Goal: Task Accomplishment & Management: Manage account settings

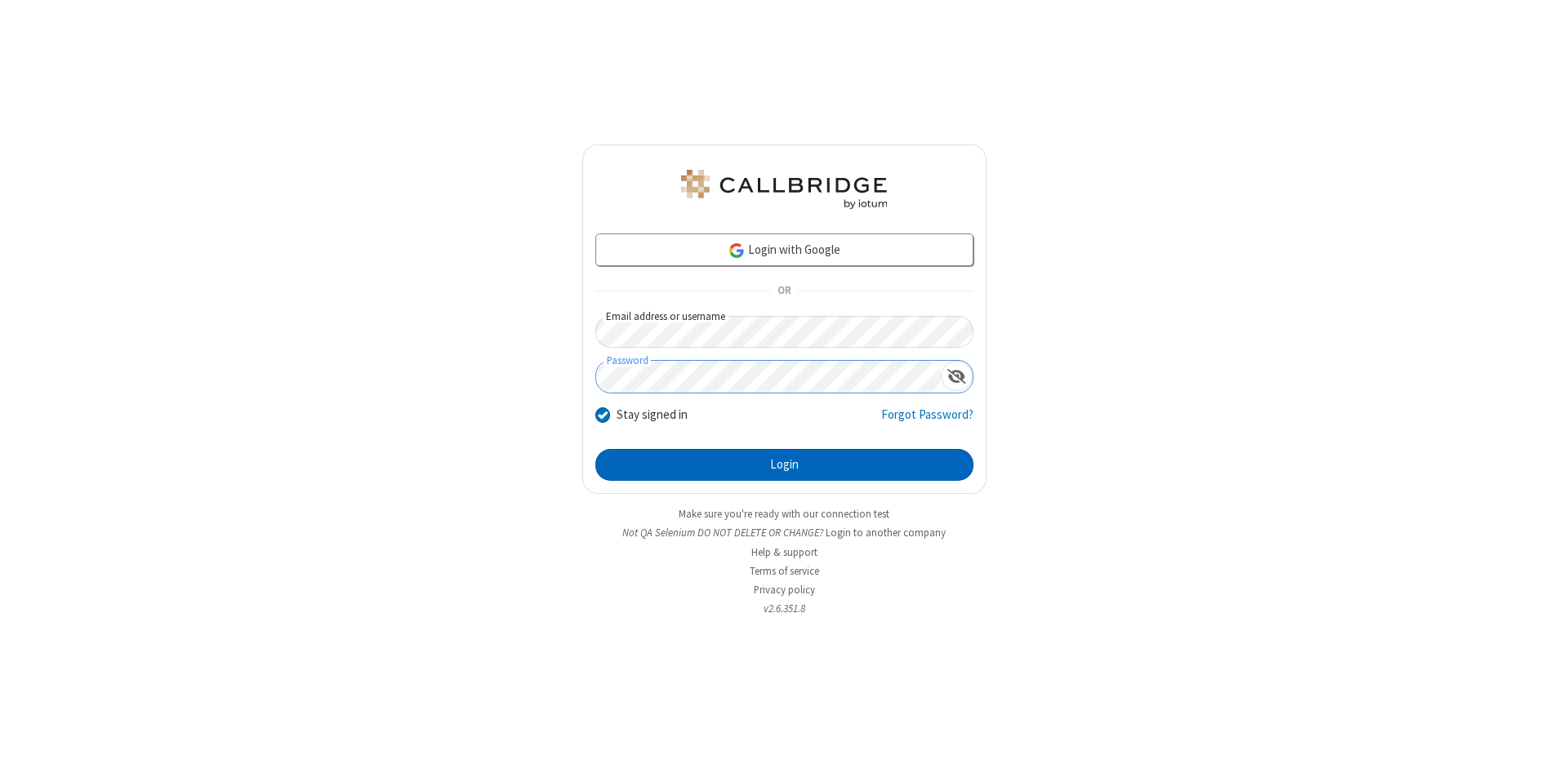
click at [784, 466] on button "Login" at bounding box center [784, 465] width 378 height 32
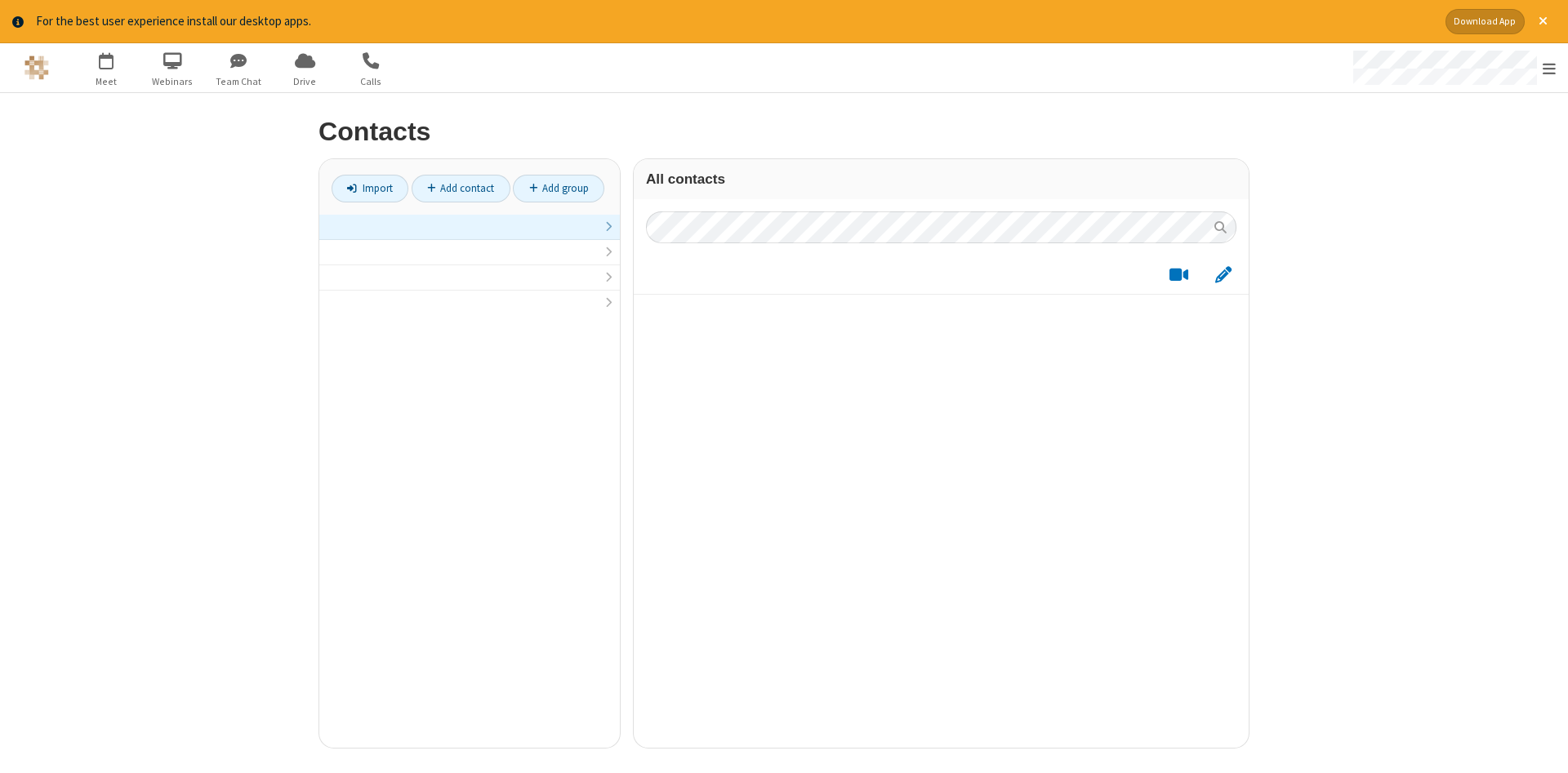
click at [470, 236] on link at bounding box center [469, 227] width 300 height 25
click at [461, 188] on link "Add contact" at bounding box center [461, 189] width 99 height 27
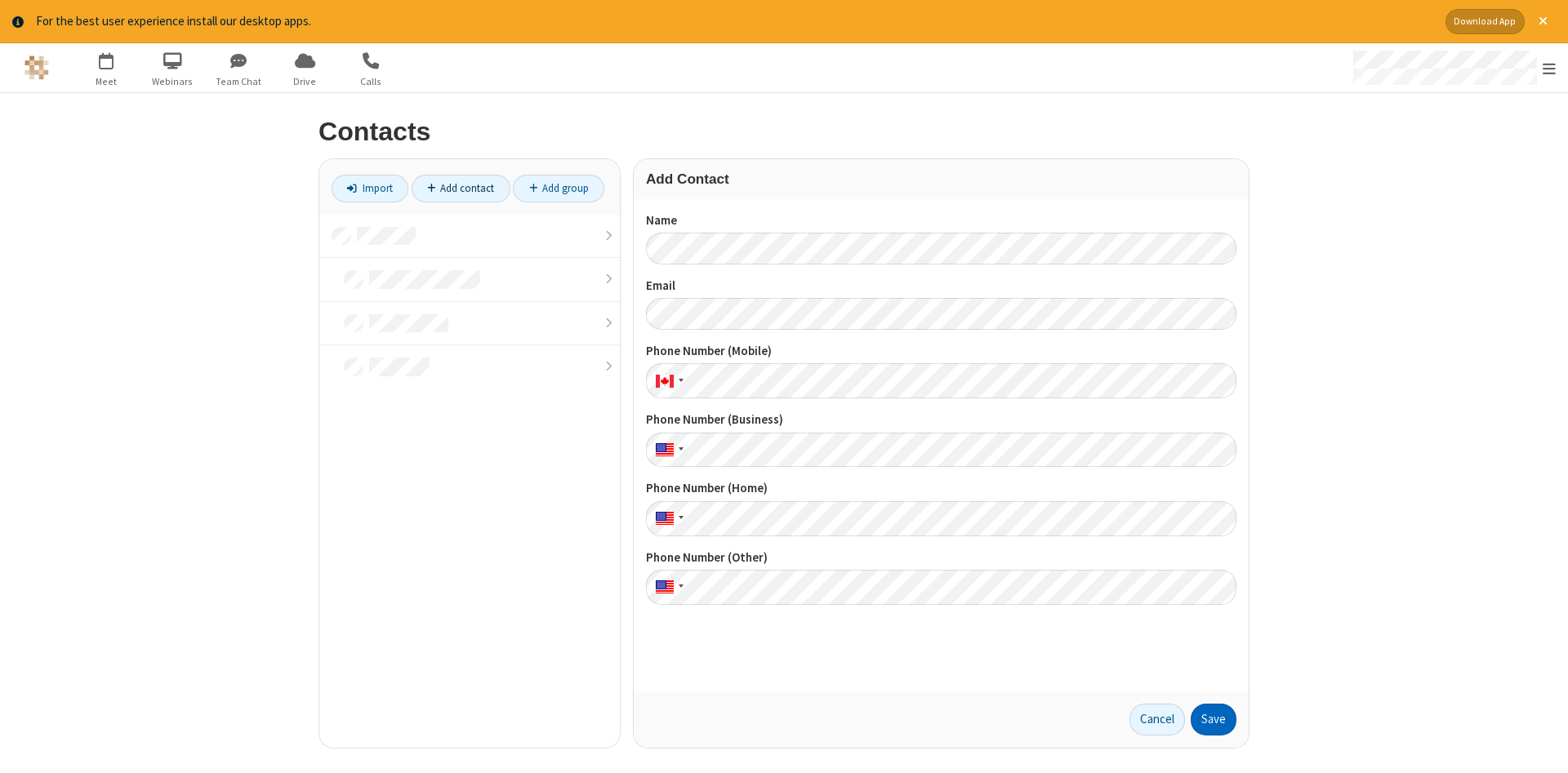
click at [1214, 719] on button "Save" at bounding box center [1213, 719] width 46 height 32
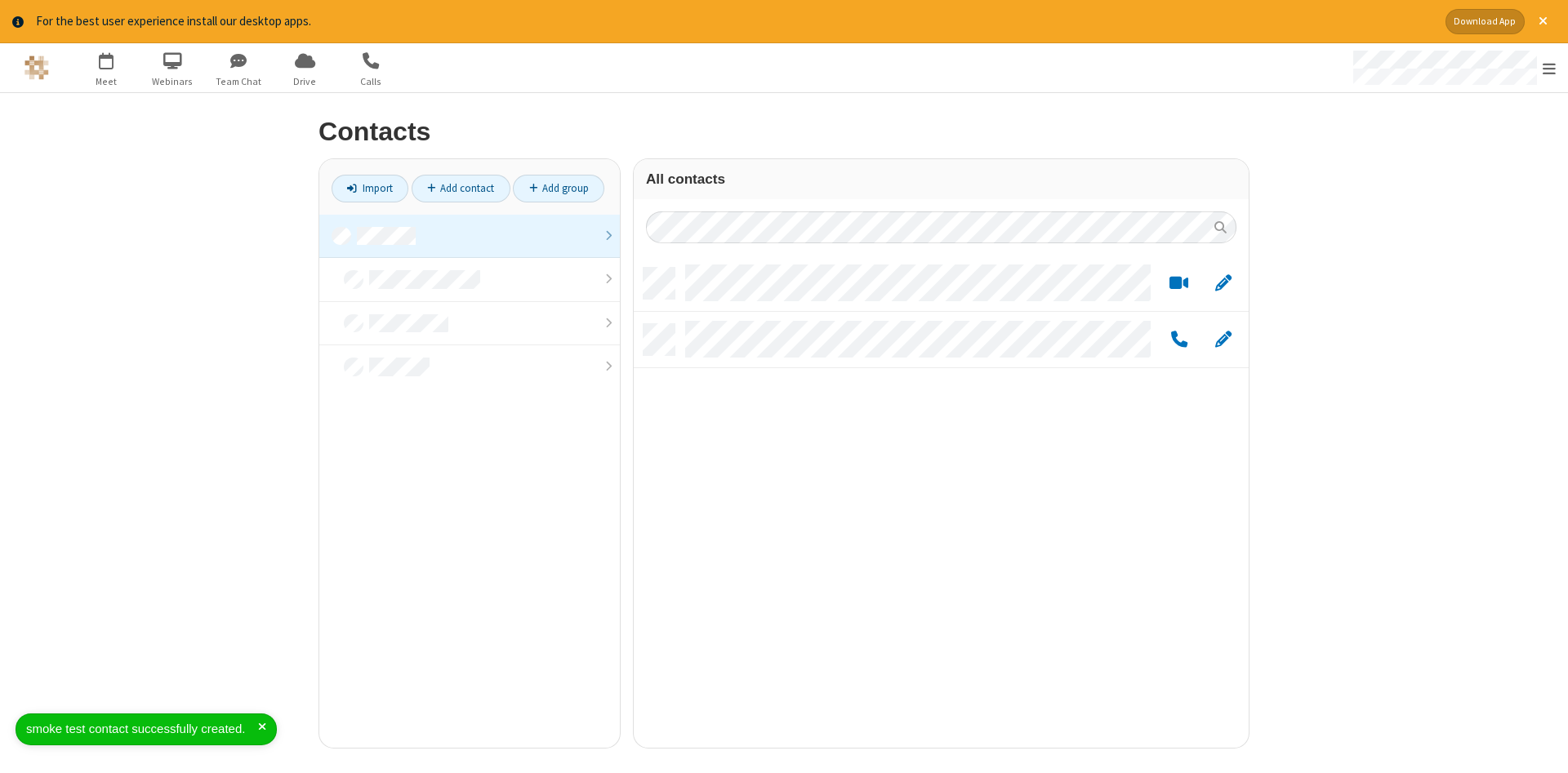
scroll to position [492, 615]
click at [461, 188] on link "Add contact" at bounding box center [461, 189] width 99 height 27
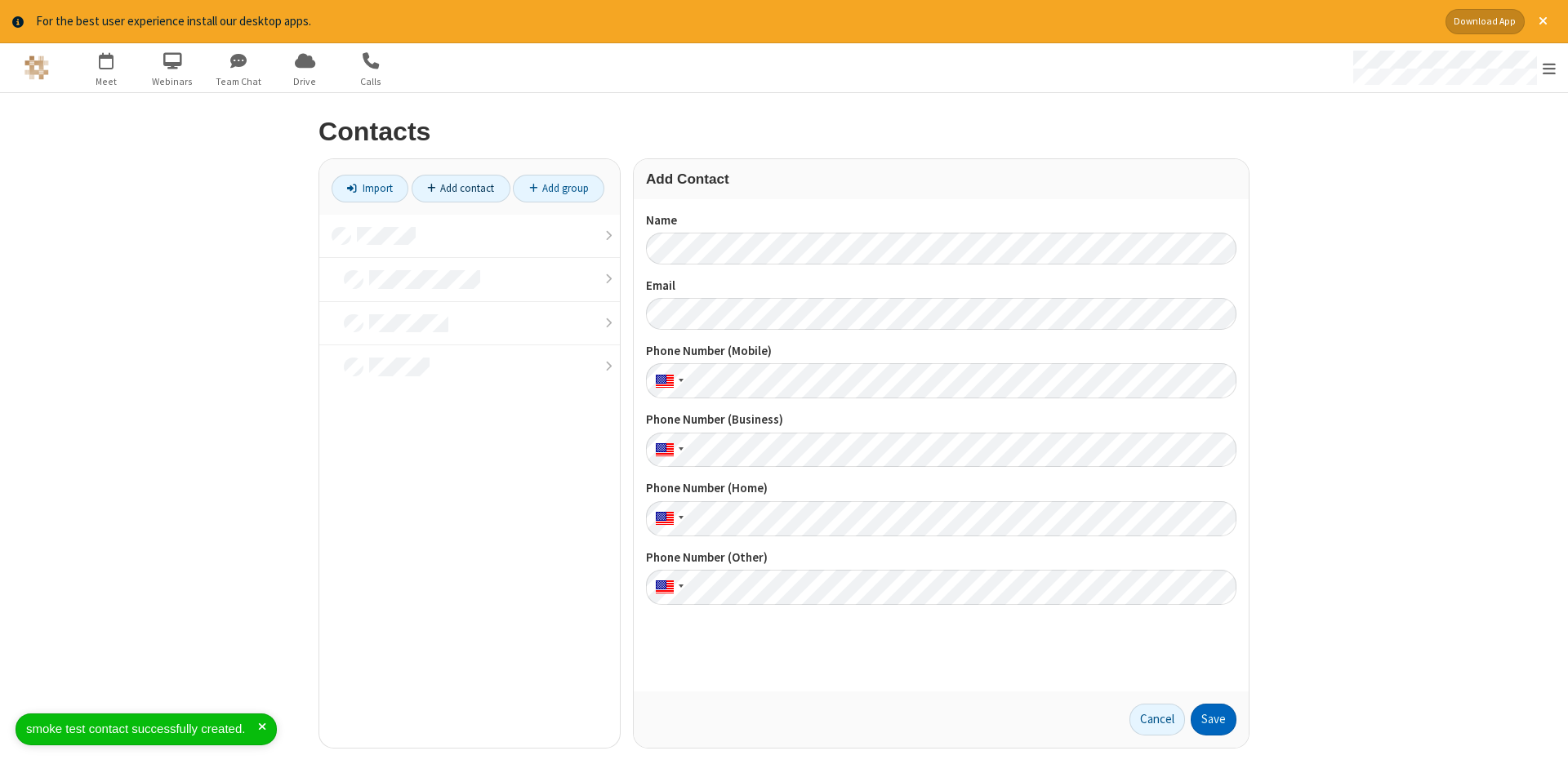
click at [1214, 719] on button "Save" at bounding box center [1213, 719] width 46 height 32
